Goal: Navigation & Orientation: Find specific page/section

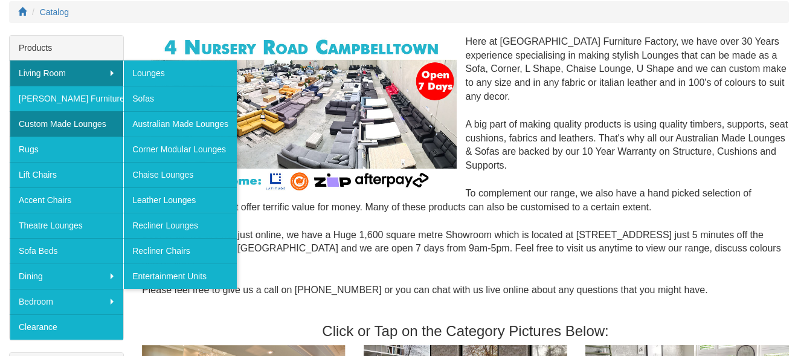
scroll to position [181, 0]
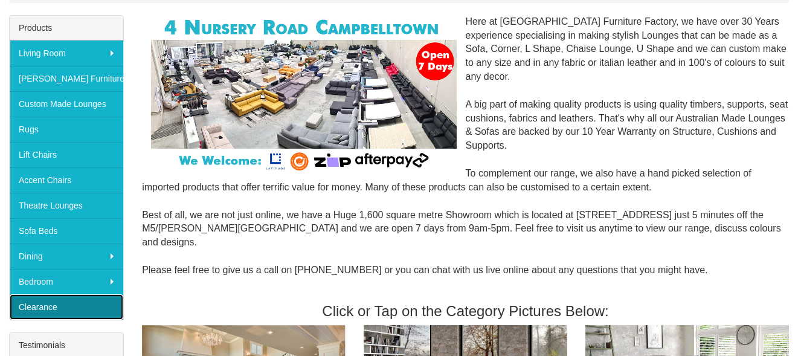
click at [102, 305] on link "Clearance" at bounding box center [67, 306] width 114 height 25
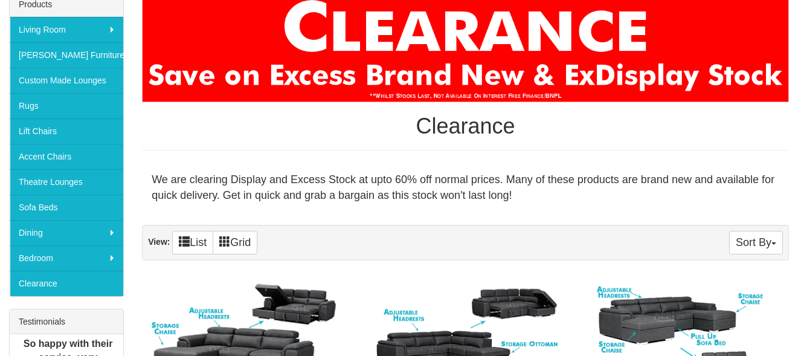
scroll to position [181, 0]
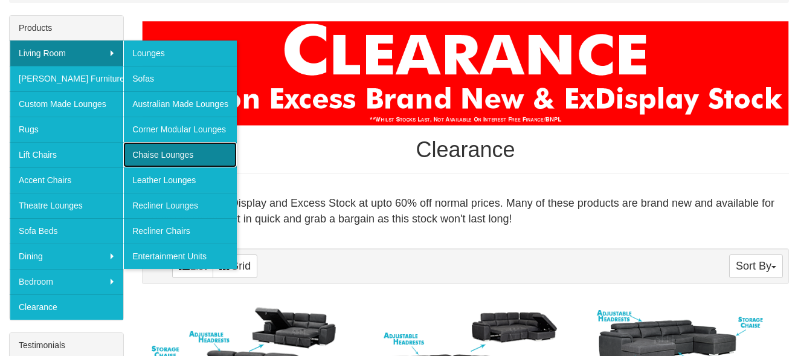
click at [216, 150] on link "Chaise Lounges" at bounding box center [180, 154] width 114 height 25
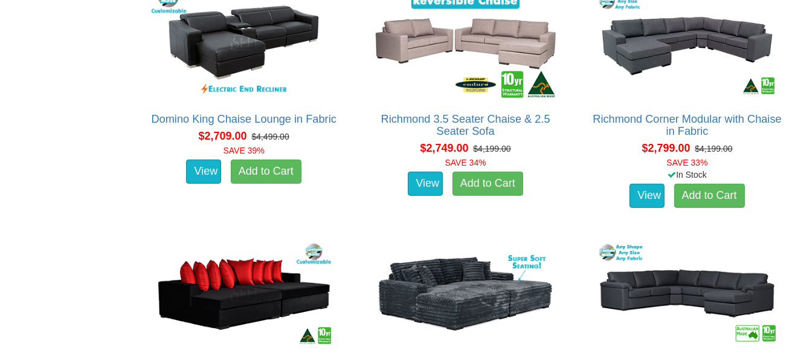
scroll to position [2476, 0]
